Goal: Transaction & Acquisition: Purchase product/service

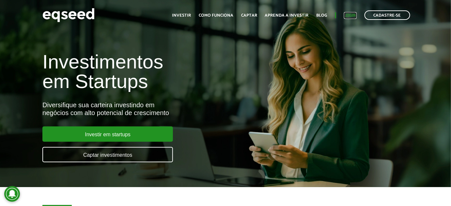
click at [344, 13] on link "Login" at bounding box center [350, 15] width 13 height 4
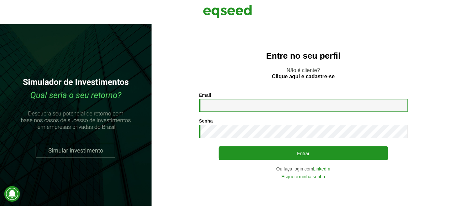
click at [272, 105] on input "Email *" at bounding box center [303, 105] width 209 height 13
type input "**********"
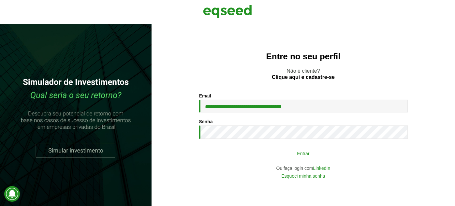
click at [239, 154] on button "Entrar" at bounding box center [304, 153] width 170 height 12
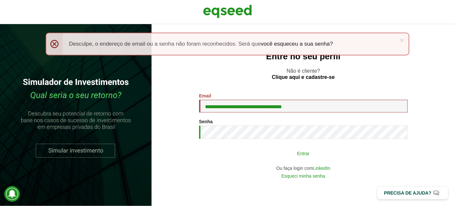
click at [252, 156] on button "Entrar" at bounding box center [304, 153] width 170 height 12
click at [269, 158] on button "Entrar" at bounding box center [304, 153] width 170 height 12
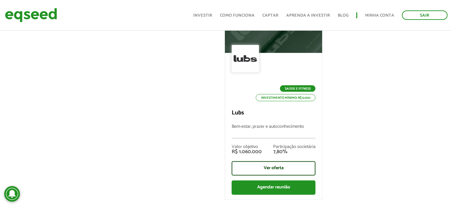
scroll to position [296, 0]
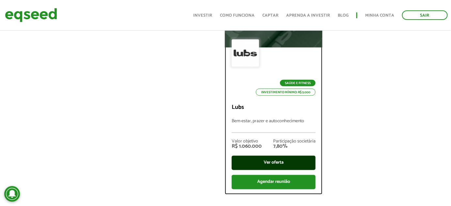
click at [288, 160] on div "Ver oferta" at bounding box center [274, 163] width 84 height 14
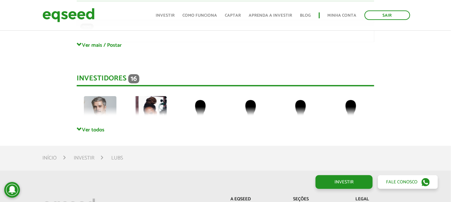
scroll to position [1512, 0]
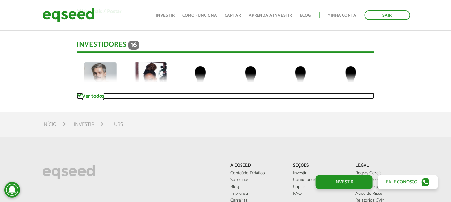
click at [97, 95] on link "Ver todos" at bounding box center [225, 96] width 297 height 6
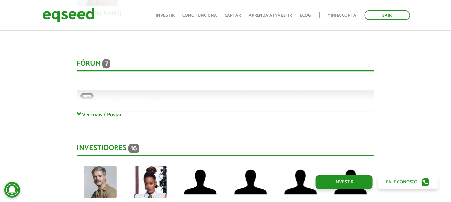
scroll to position [1393, 0]
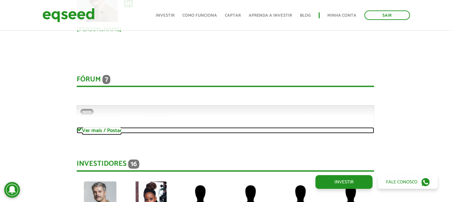
click at [94, 130] on link "Ver mais / Postar" at bounding box center [225, 130] width 297 height 6
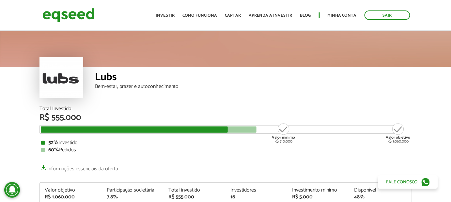
scroll to position [0, 0]
